Goal: Information Seeking & Learning: Learn about a topic

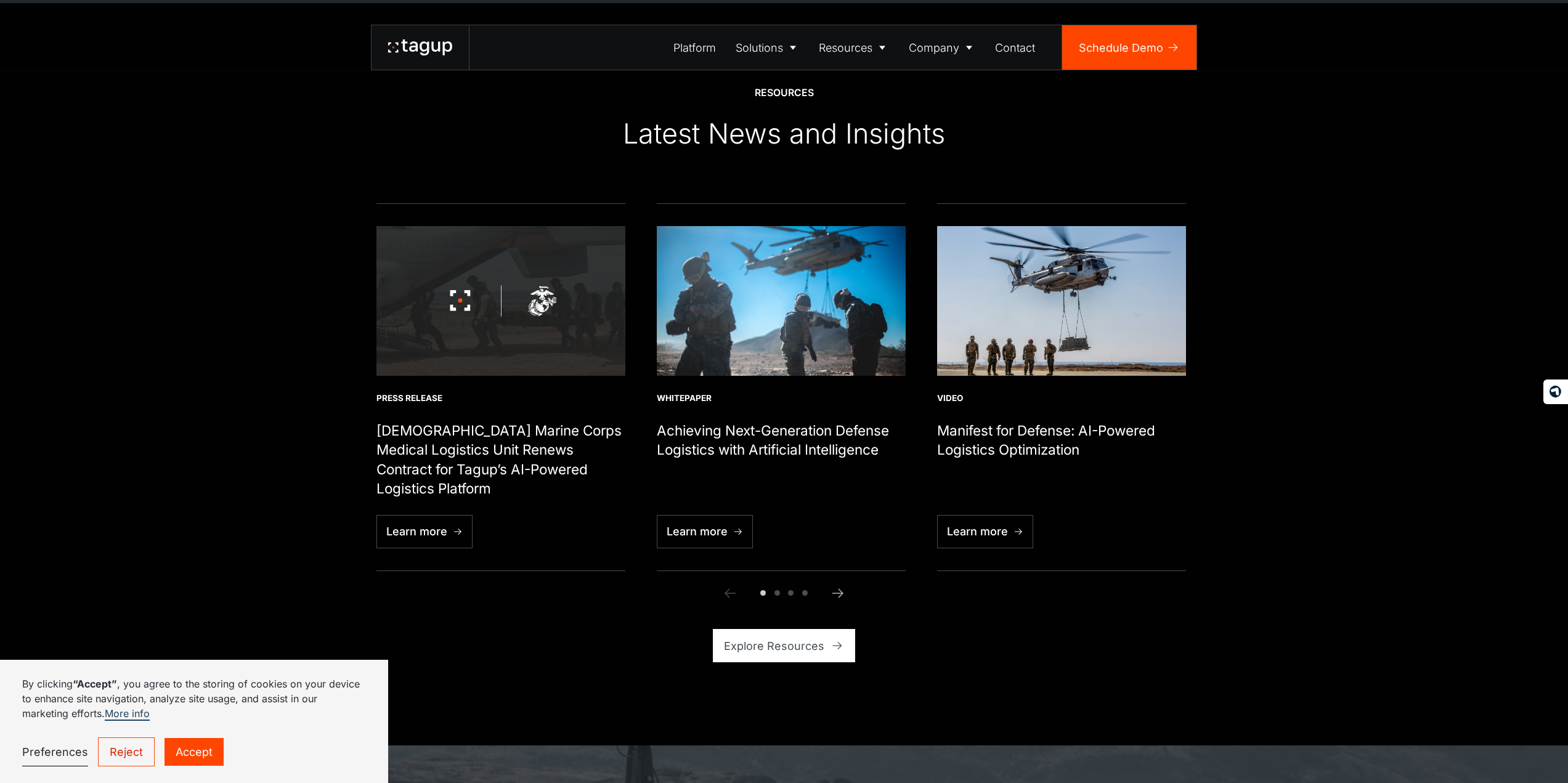
scroll to position [4560, 0]
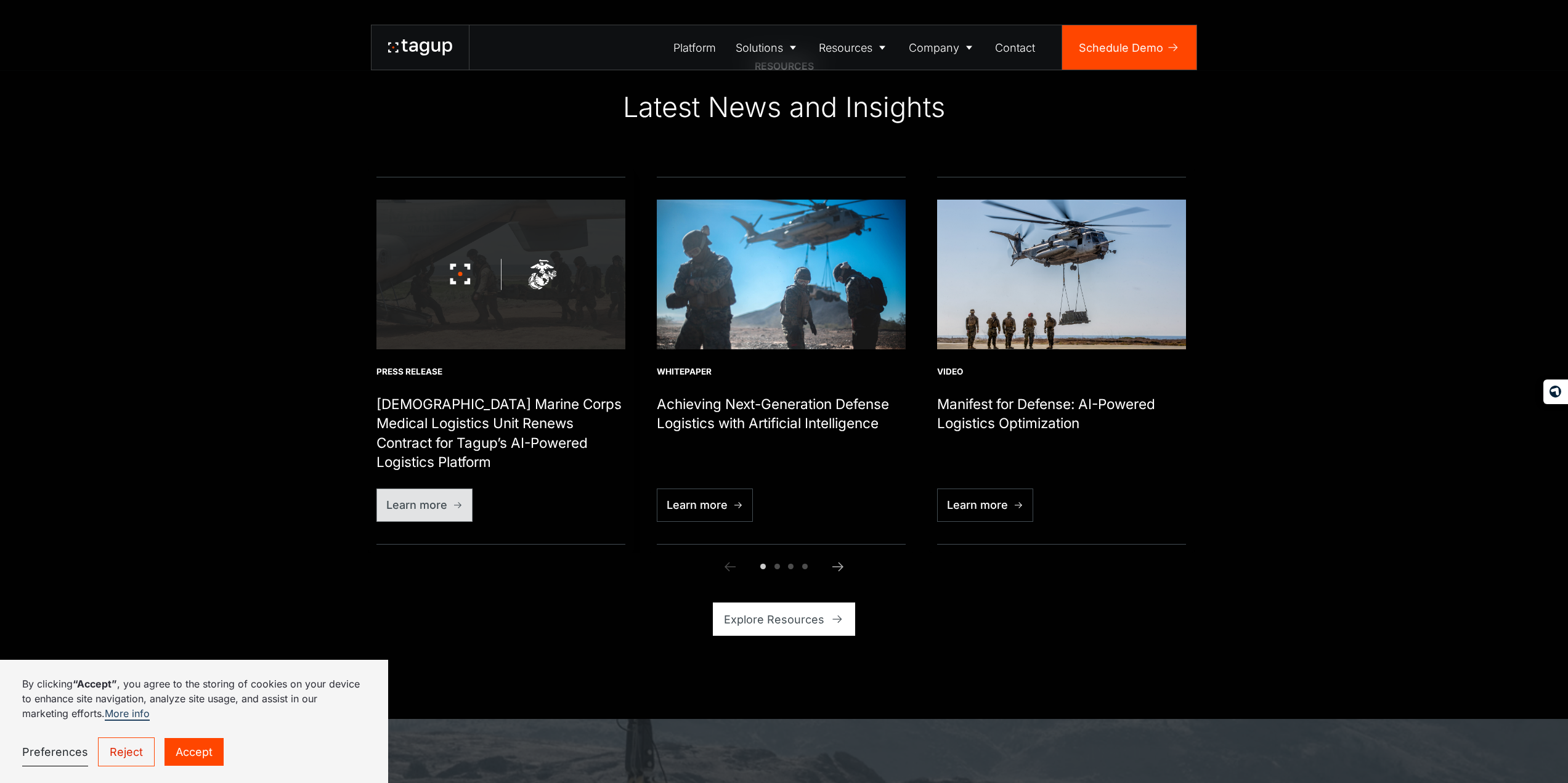
click at [437, 507] on div "Learn more" at bounding box center [417, 505] width 61 height 17
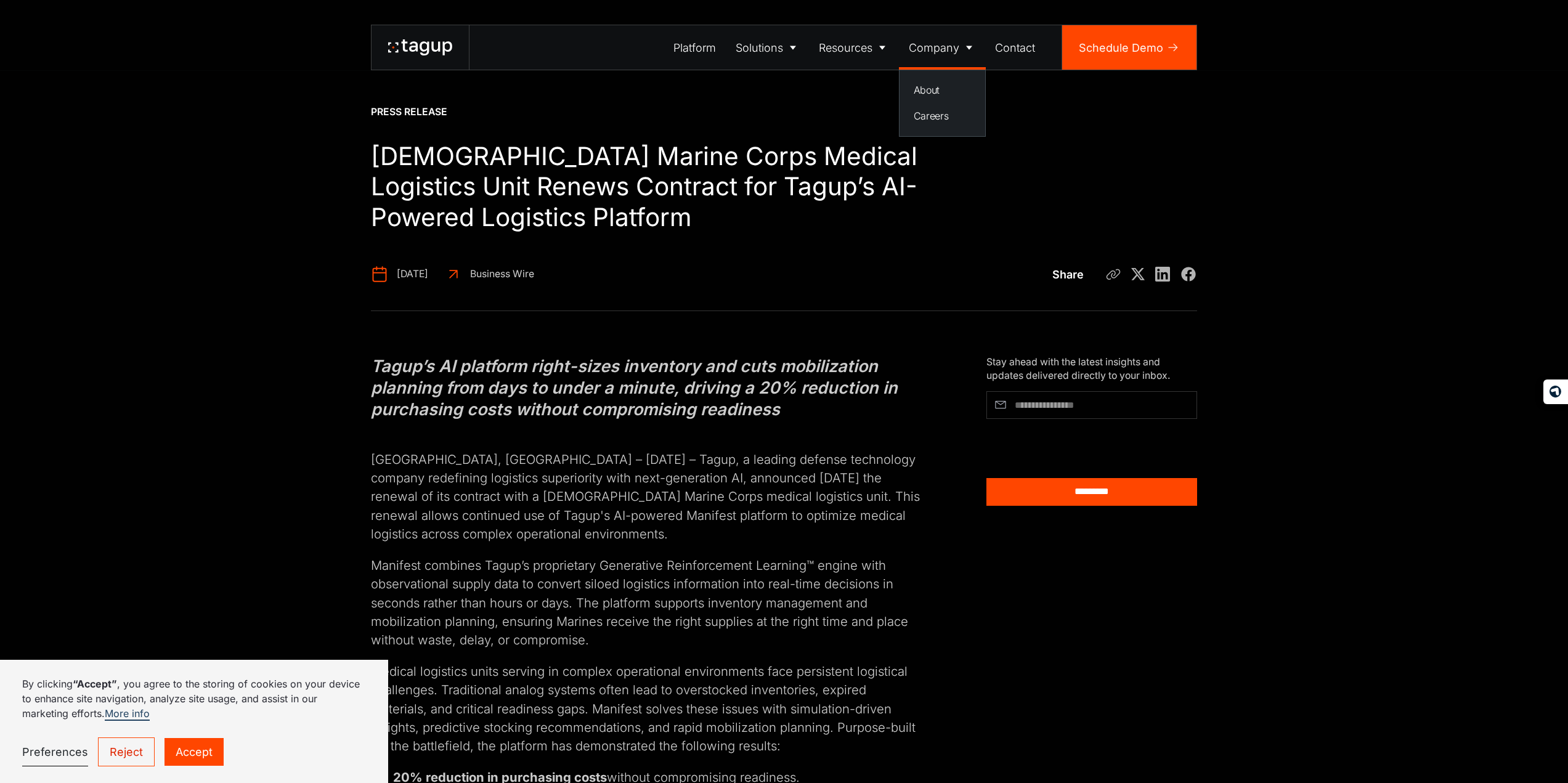
click at [931, 44] on div "Company" at bounding box center [934, 47] width 51 height 17
click at [917, 93] on div "About" at bounding box center [942, 90] width 58 height 15
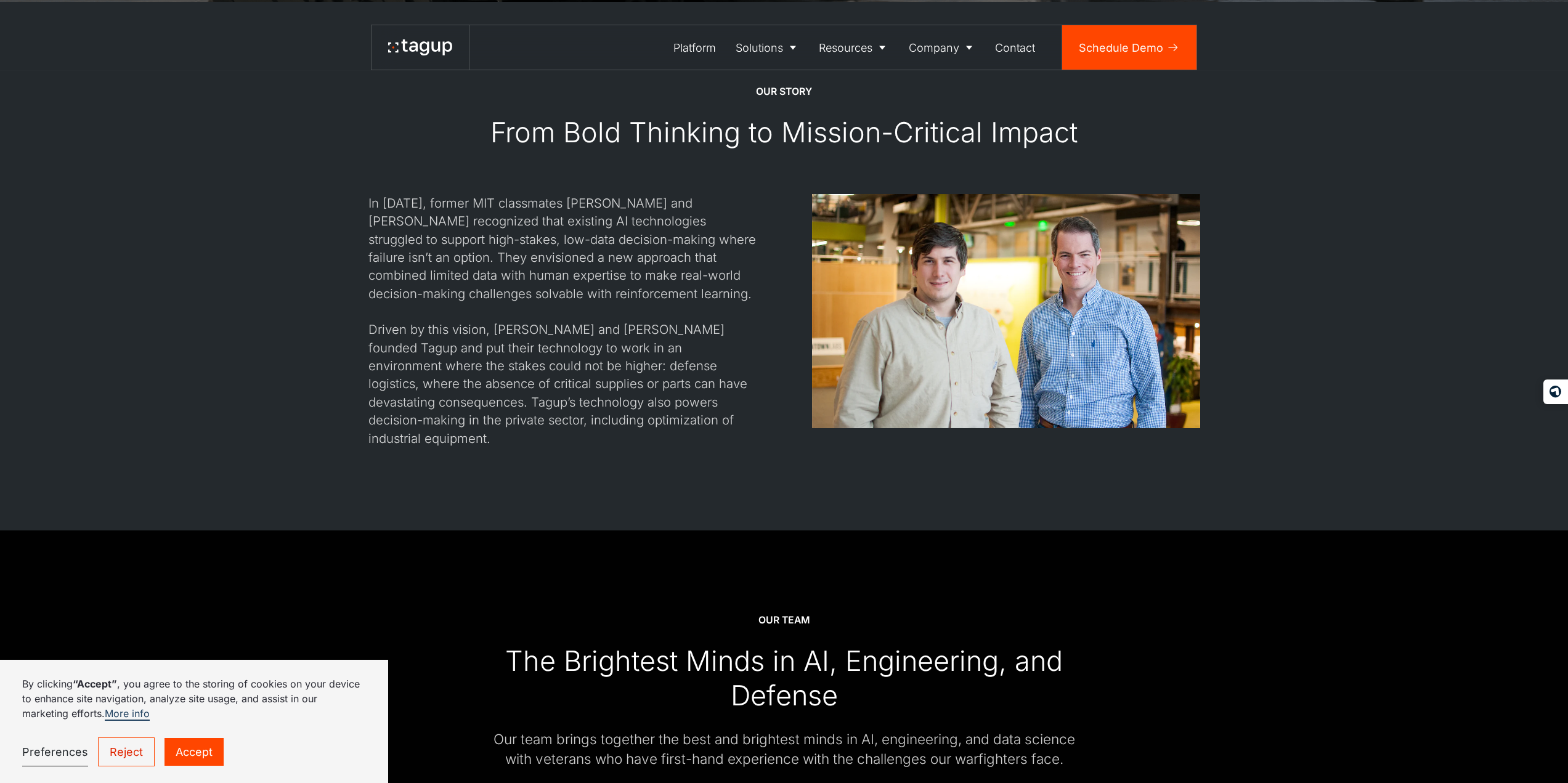
scroll to position [1418, 0]
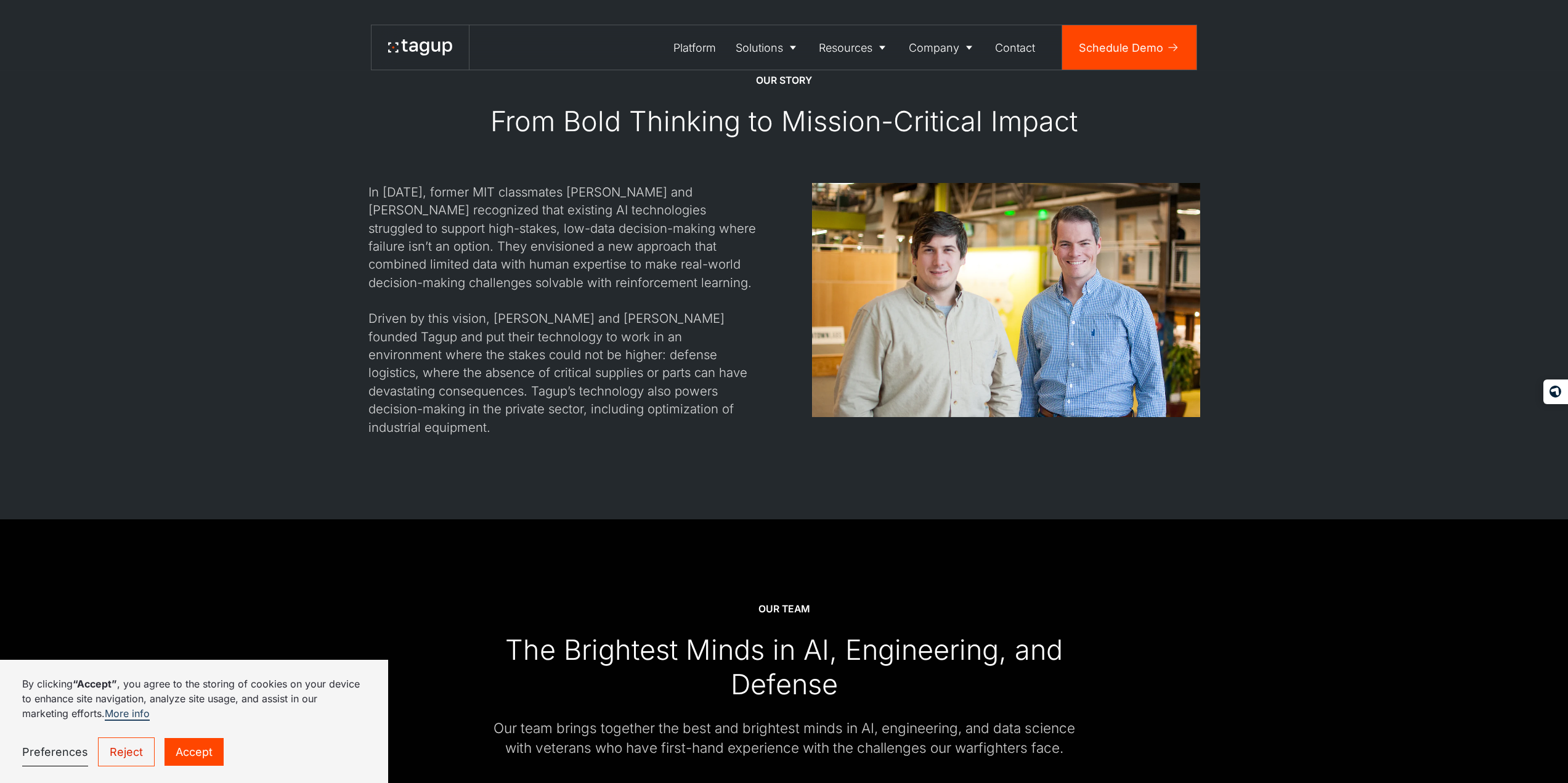
click at [188, 756] on link "Accept" at bounding box center [194, 752] width 59 height 28
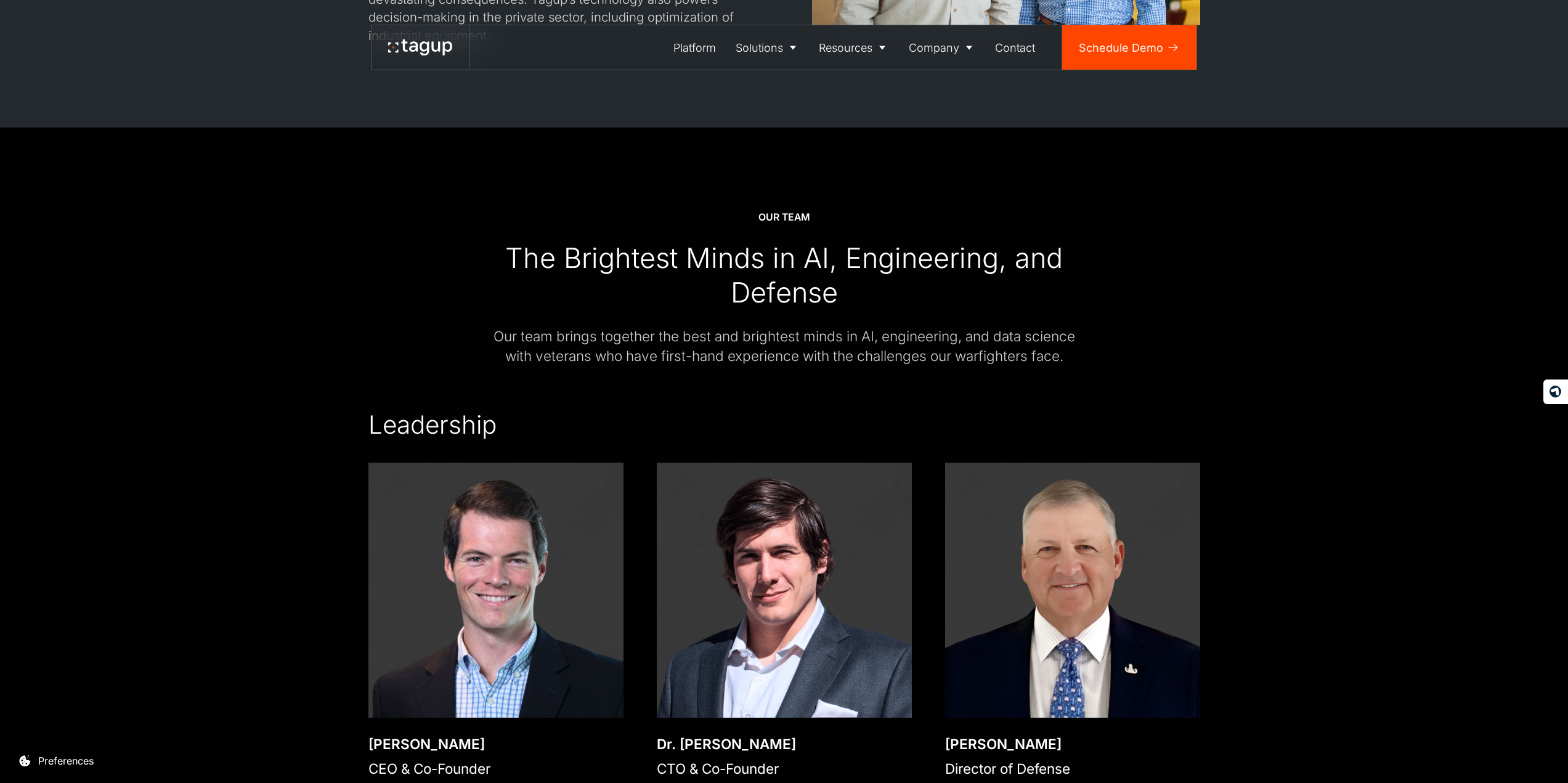
scroll to position [1787, 0]
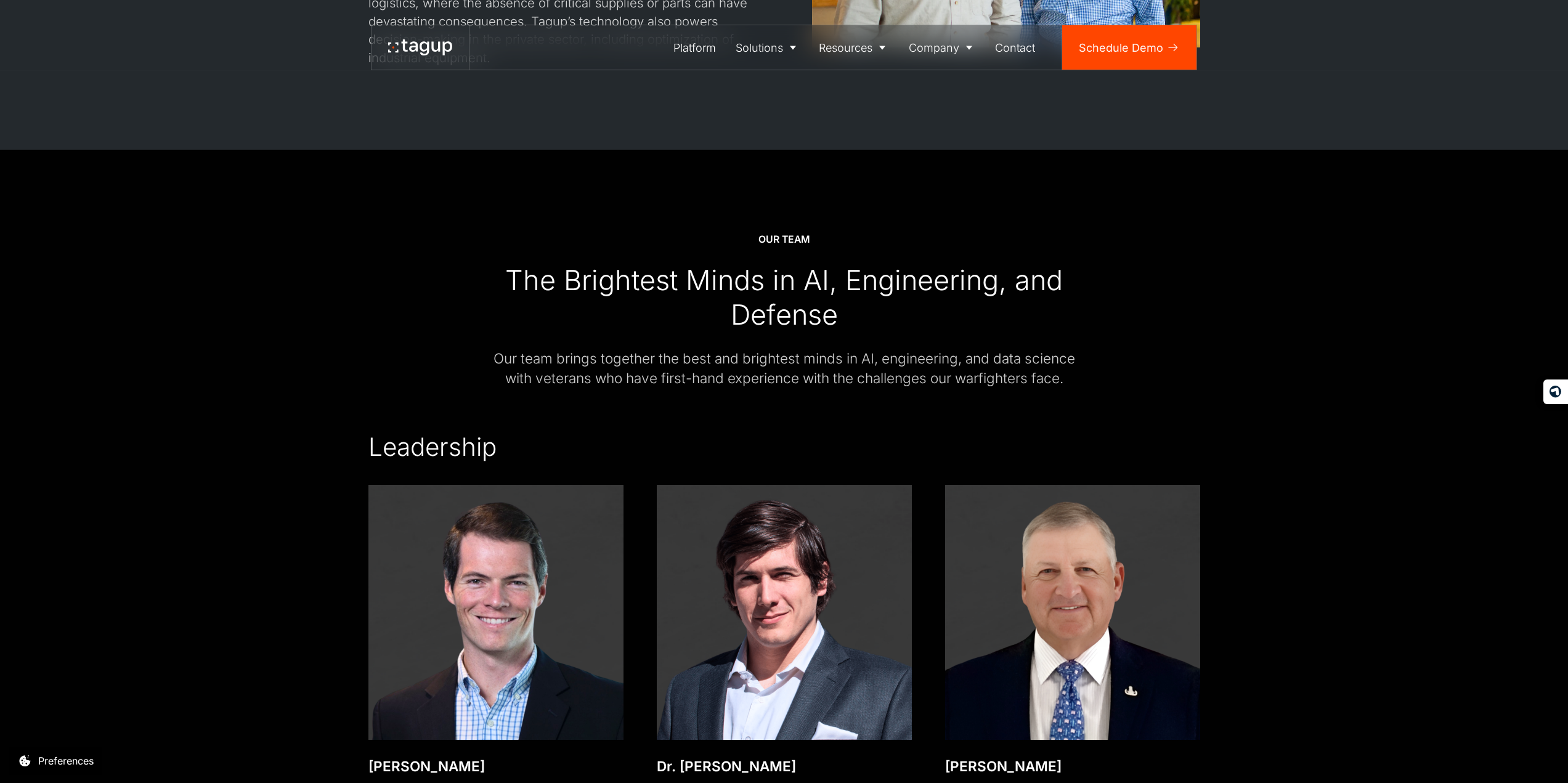
click at [493, 568] on img at bounding box center [496, 612] width 255 height 255
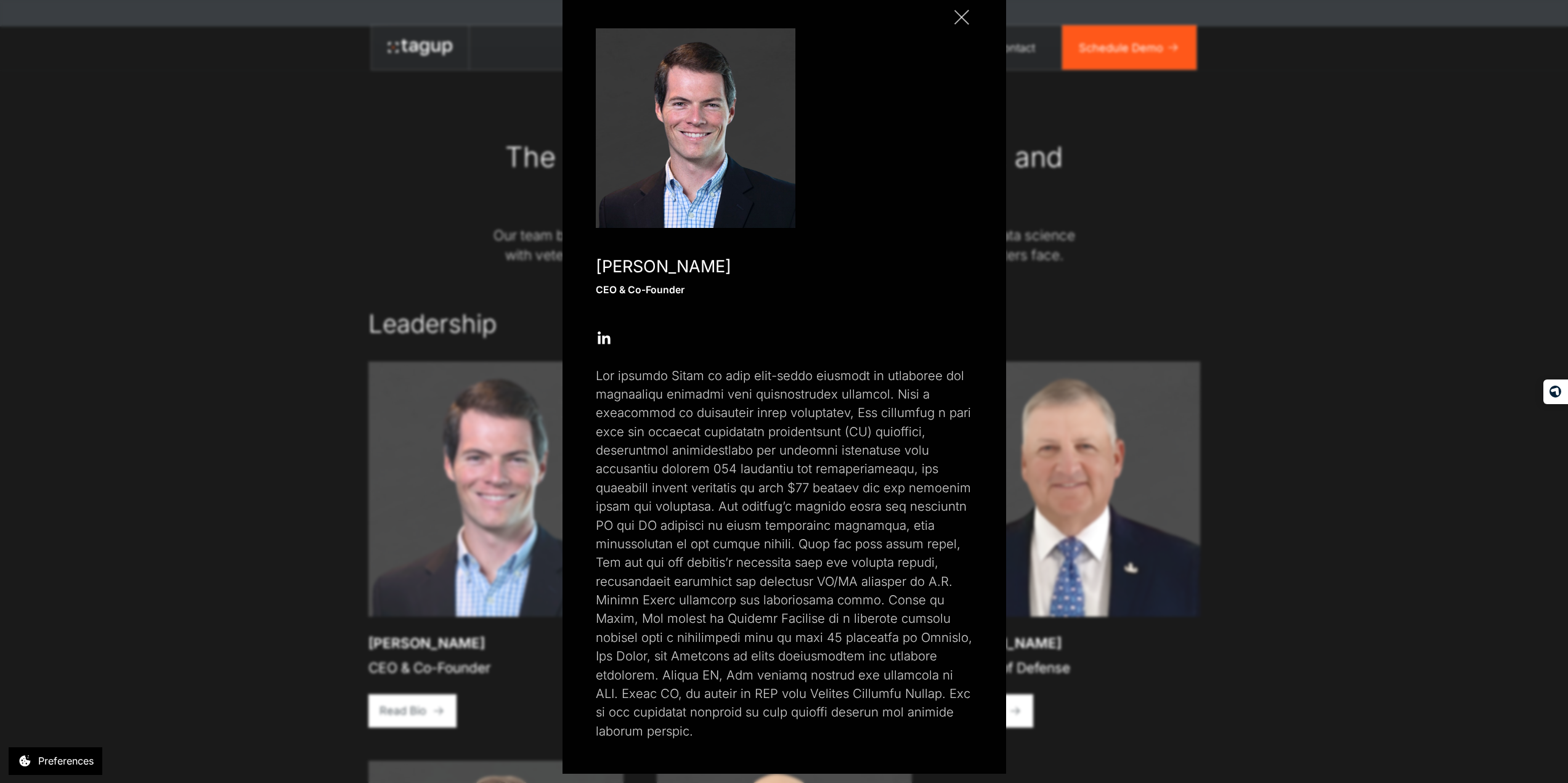
scroll to position [0, 0]
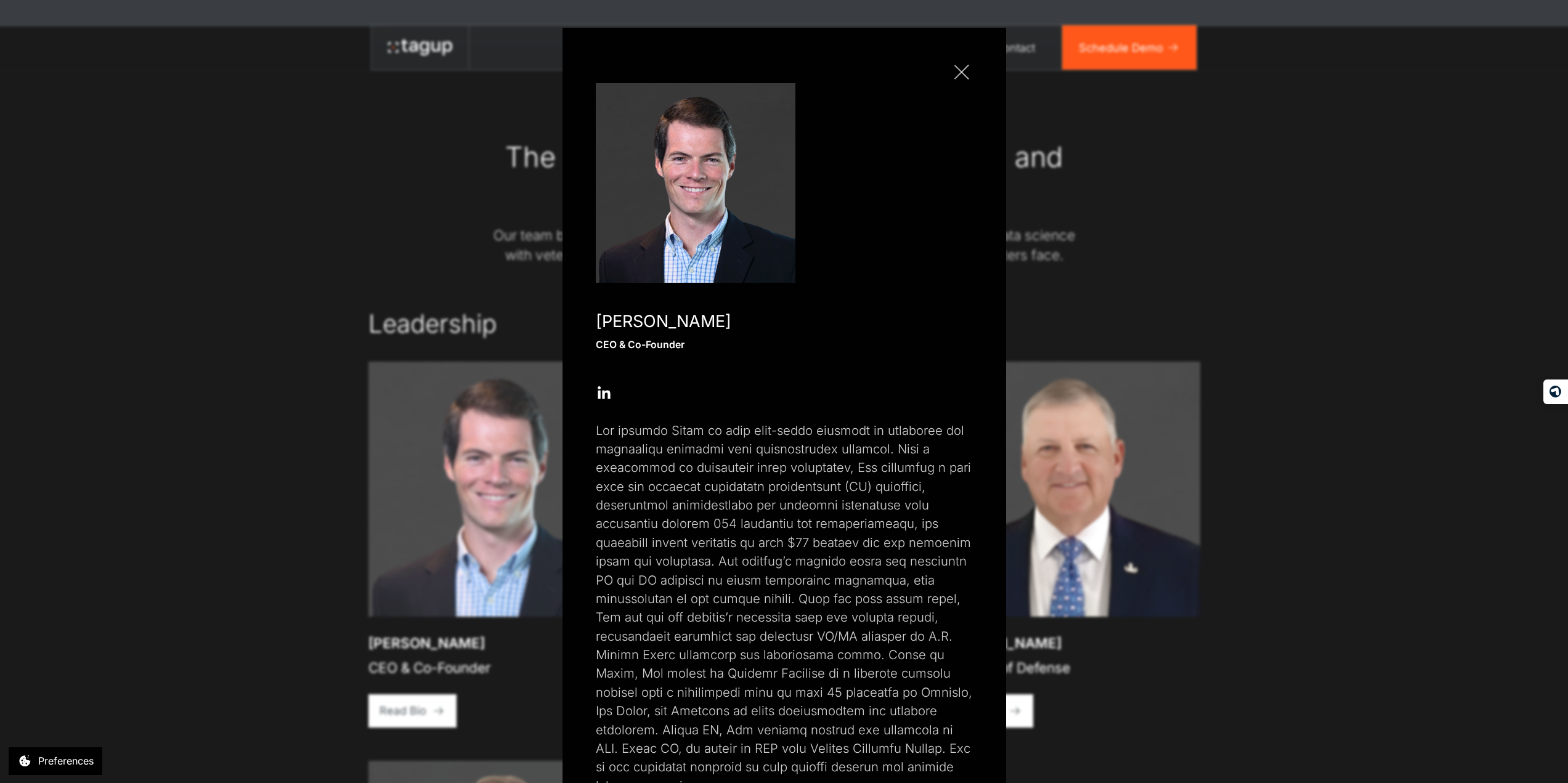
click at [954, 79] on link "Close popup" at bounding box center [961, 72] width 22 height 22
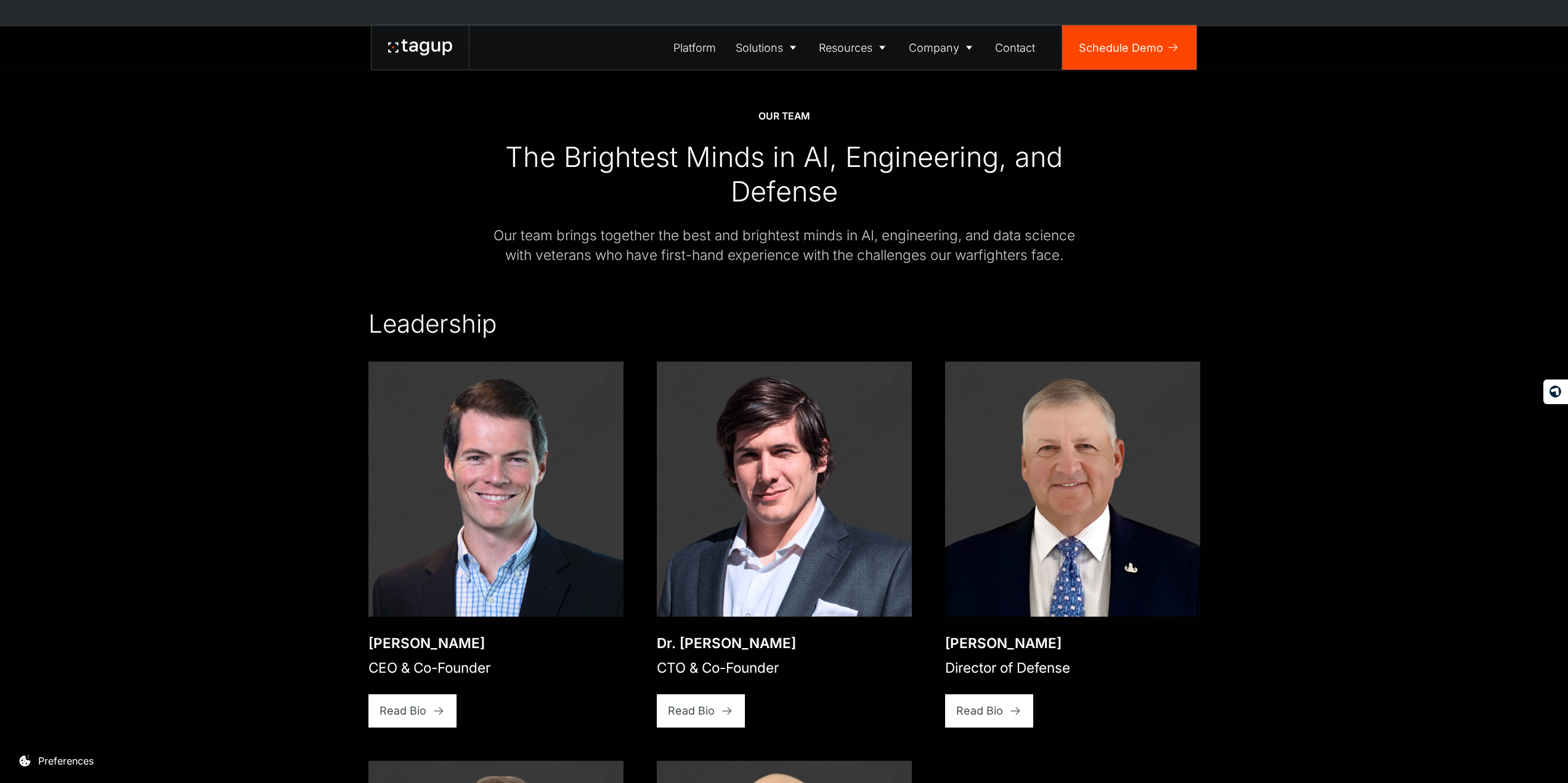
click at [809, 445] on img at bounding box center [784, 489] width 255 height 255
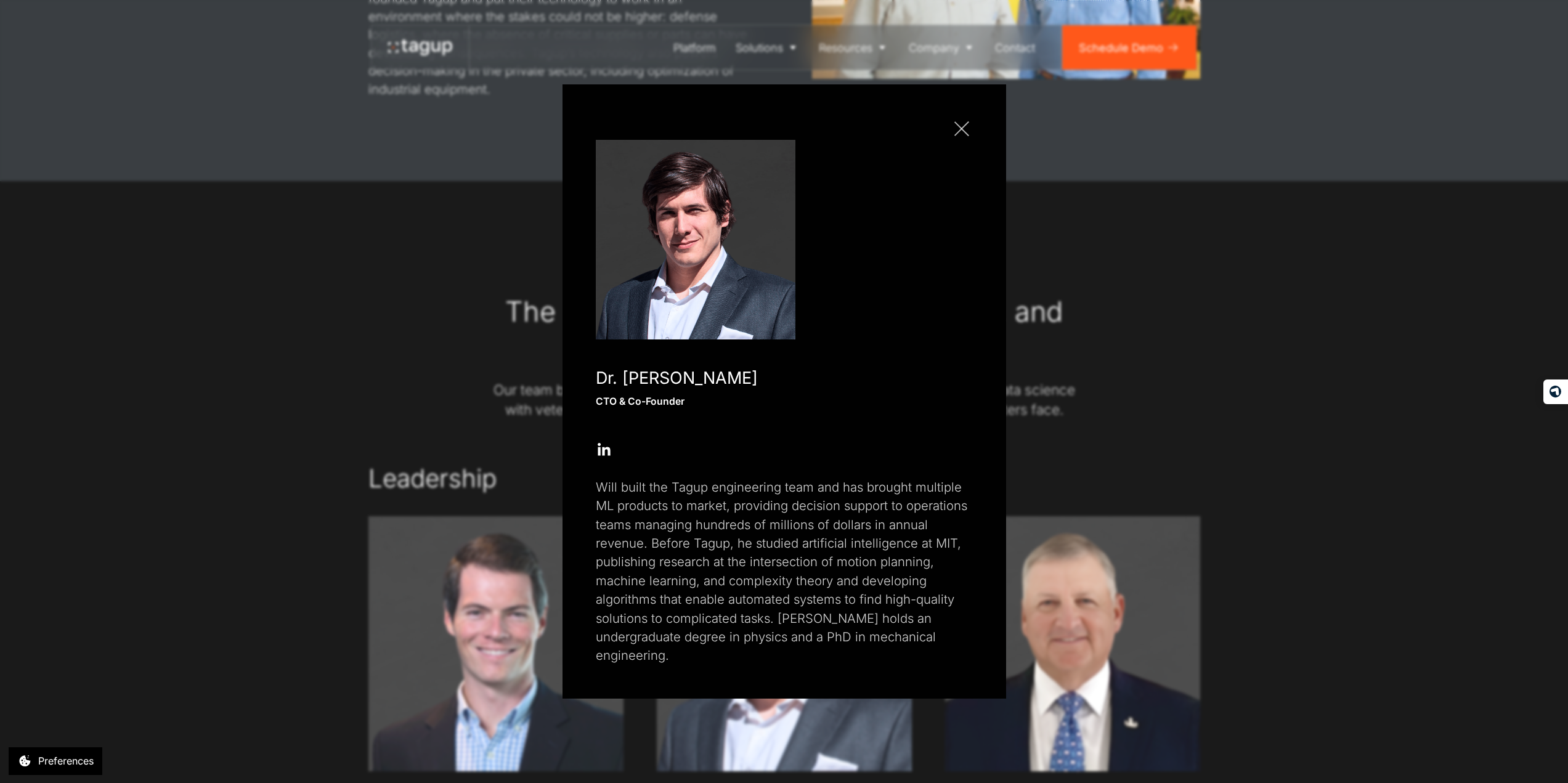
scroll to position [1726, 0]
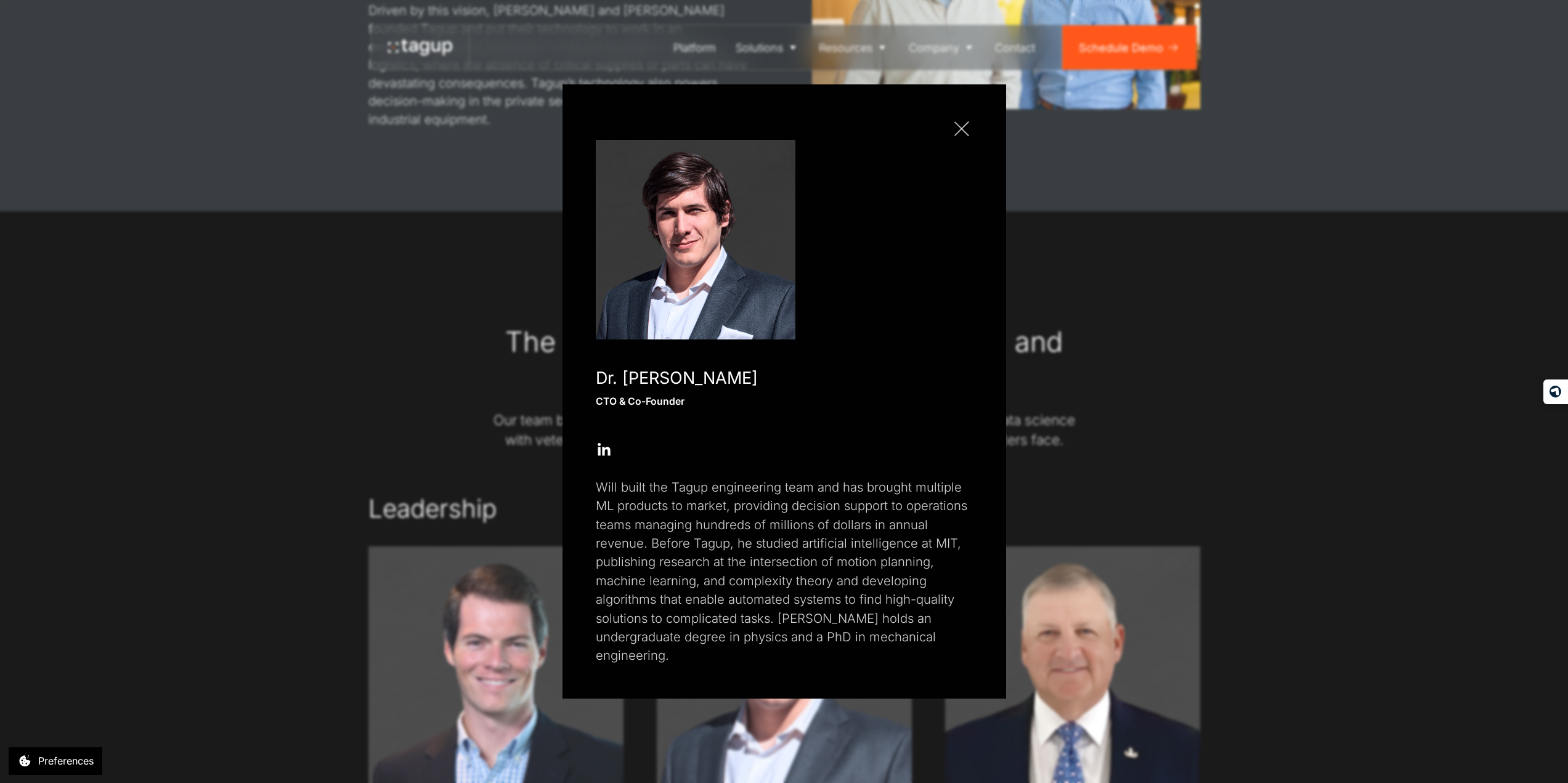
click at [958, 136] on div at bounding box center [962, 129] width 15 height 15
